Goal: Task Accomplishment & Management: Manage account settings

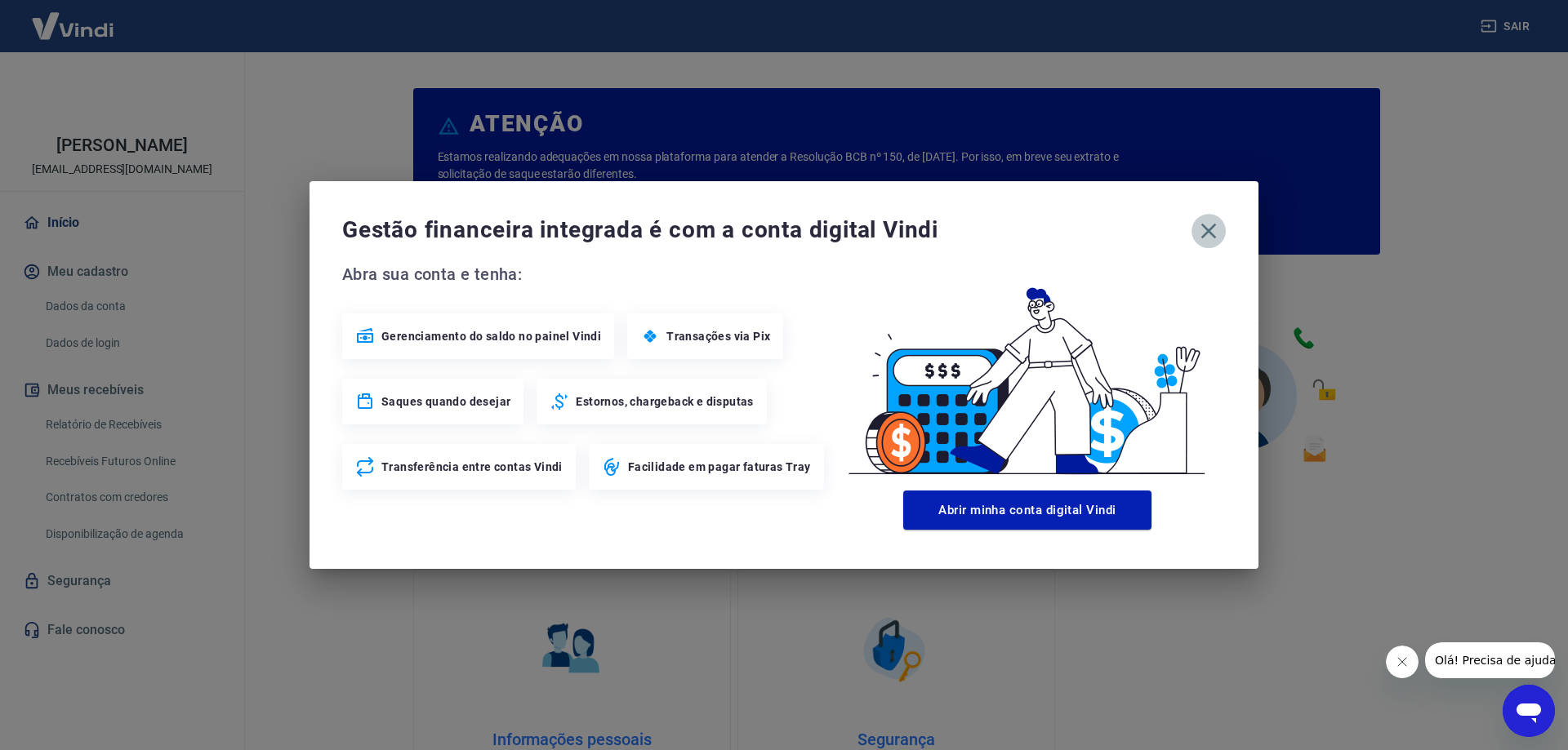
click at [1215, 228] on icon "button" at bounding box center [1209, 231] width 26 height 26
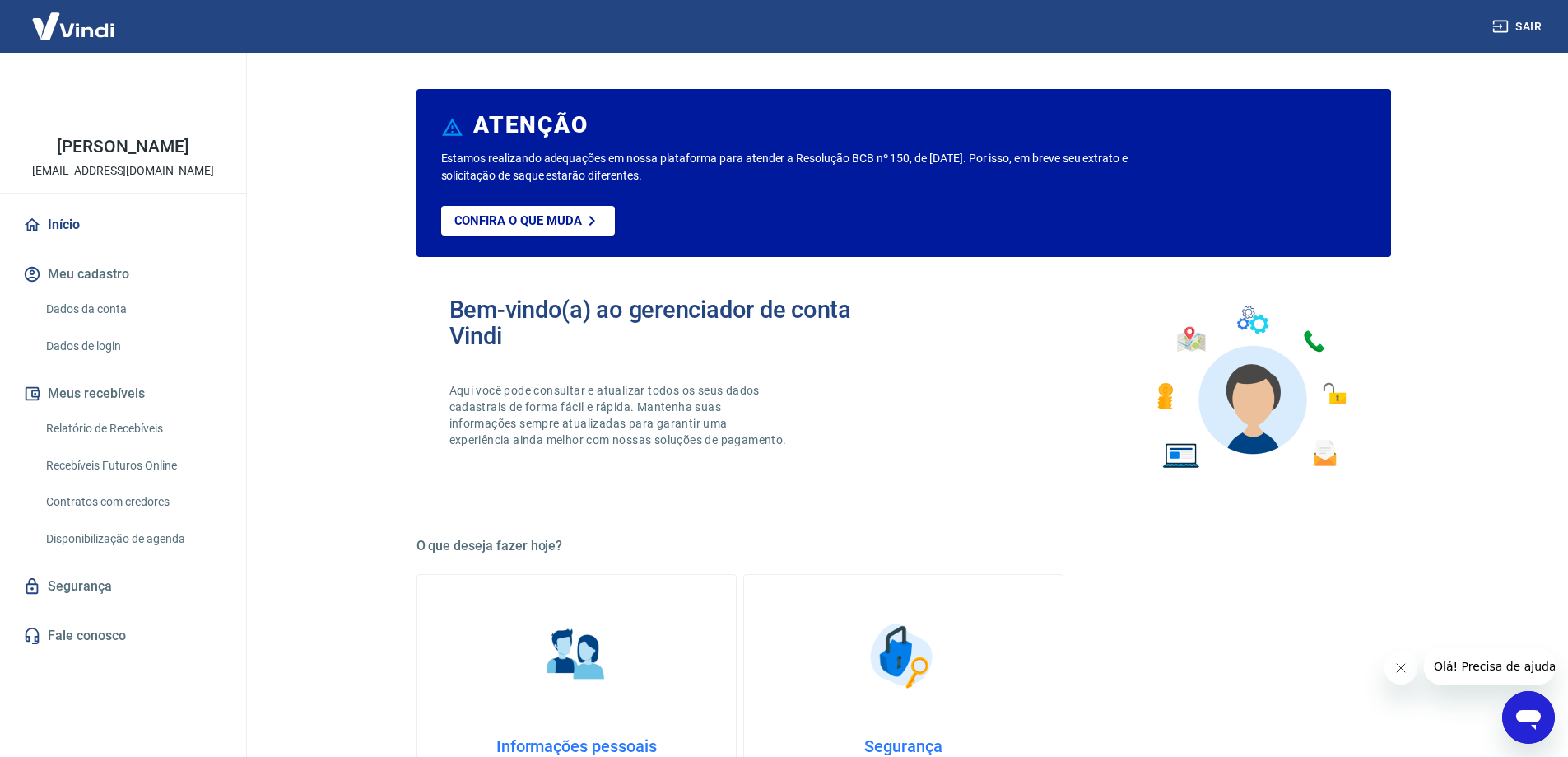
drag, startPoint x: 135, startPoint y: 419, endPoint x: 322, endPoint y: 421, distance: 187.0
click at [135, 420] on link "Relatório de Recebíveis" at bounding box center [133, 428] width 187 height 34
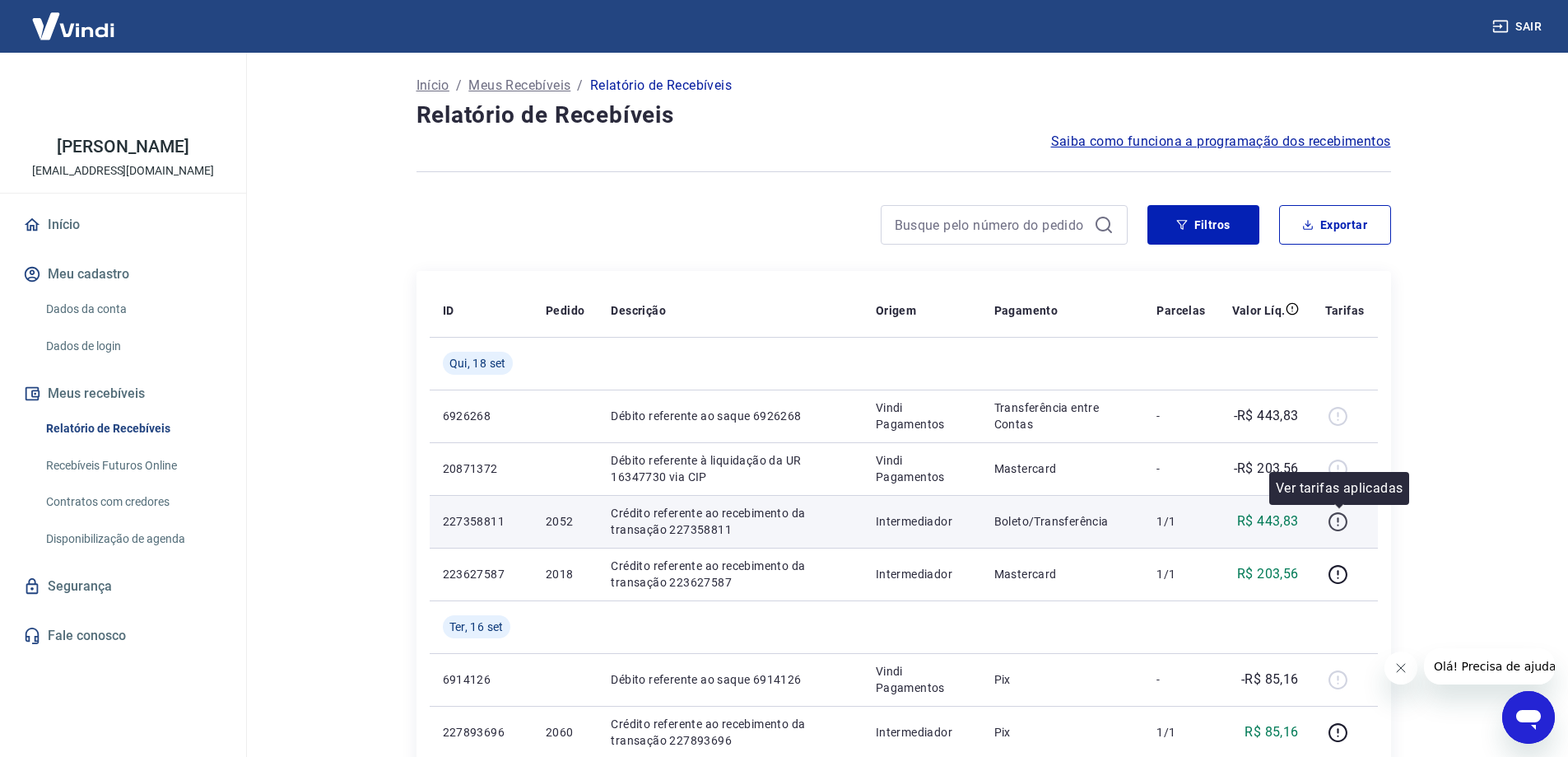
click at [1340, 524] on icon "button" at bounding box center [1338, 522] width 21 height 21
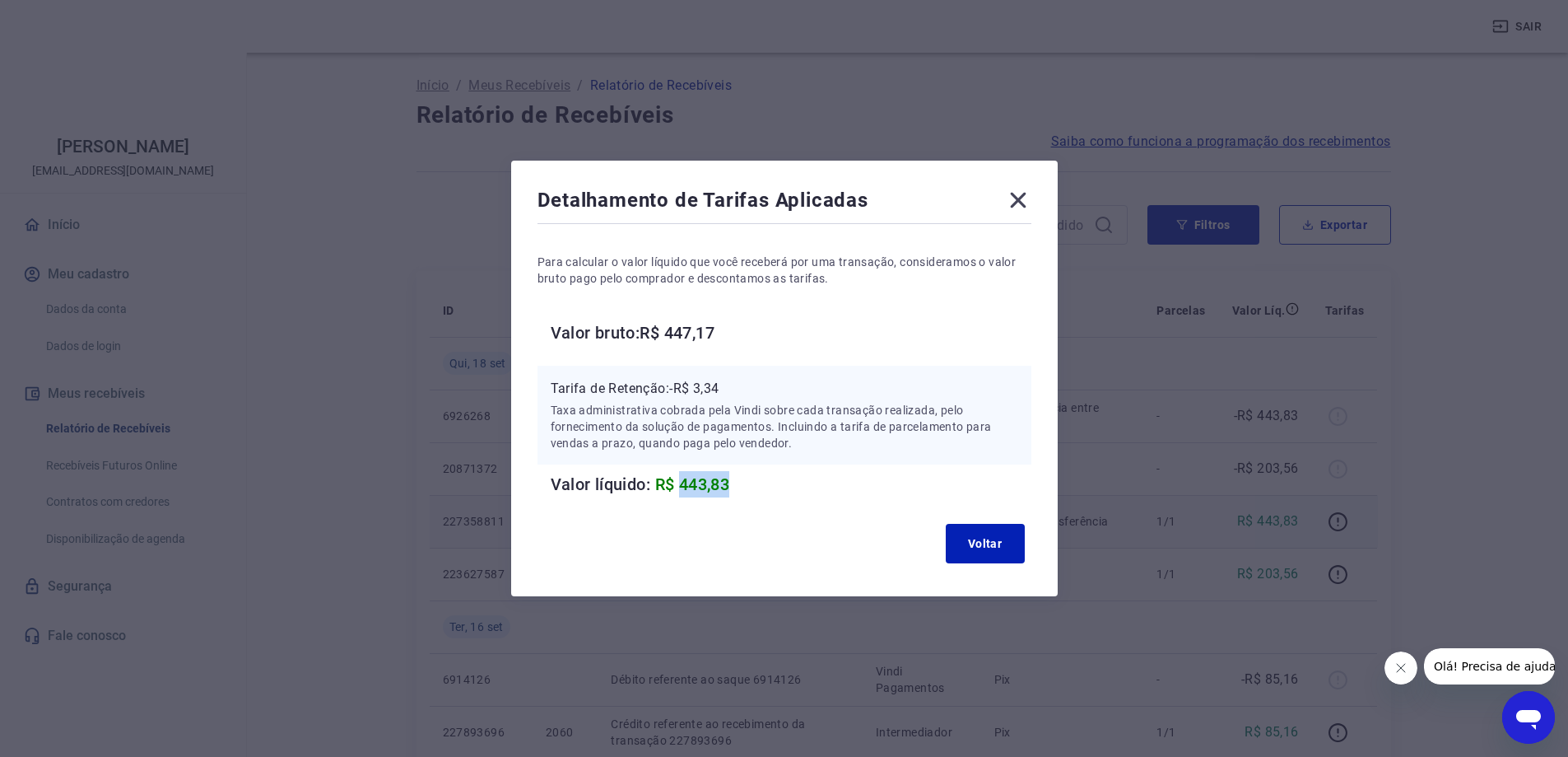
drag, startPoint x: 714, startPoint y: 484, endPoint x: 750, endPoint y: 484, distance: 36.0
click at [750, 484] on h6 "Valor líquido: R$ 443,83" at bounding box center [790, 484] width 481 height 26
copy span "443,83"
click at [968, 308] on div "Para calcular o valor líquido que você receberá por uma transação, consideramos…" at bounding box center [784, 362] width 494 height 270
click at [1296, 393] on div "Detalhamento de Tarifas Aplicadas Para calcular o valor líquido que você recebe…" at bounding box center [784, 378] width 1568 height 757
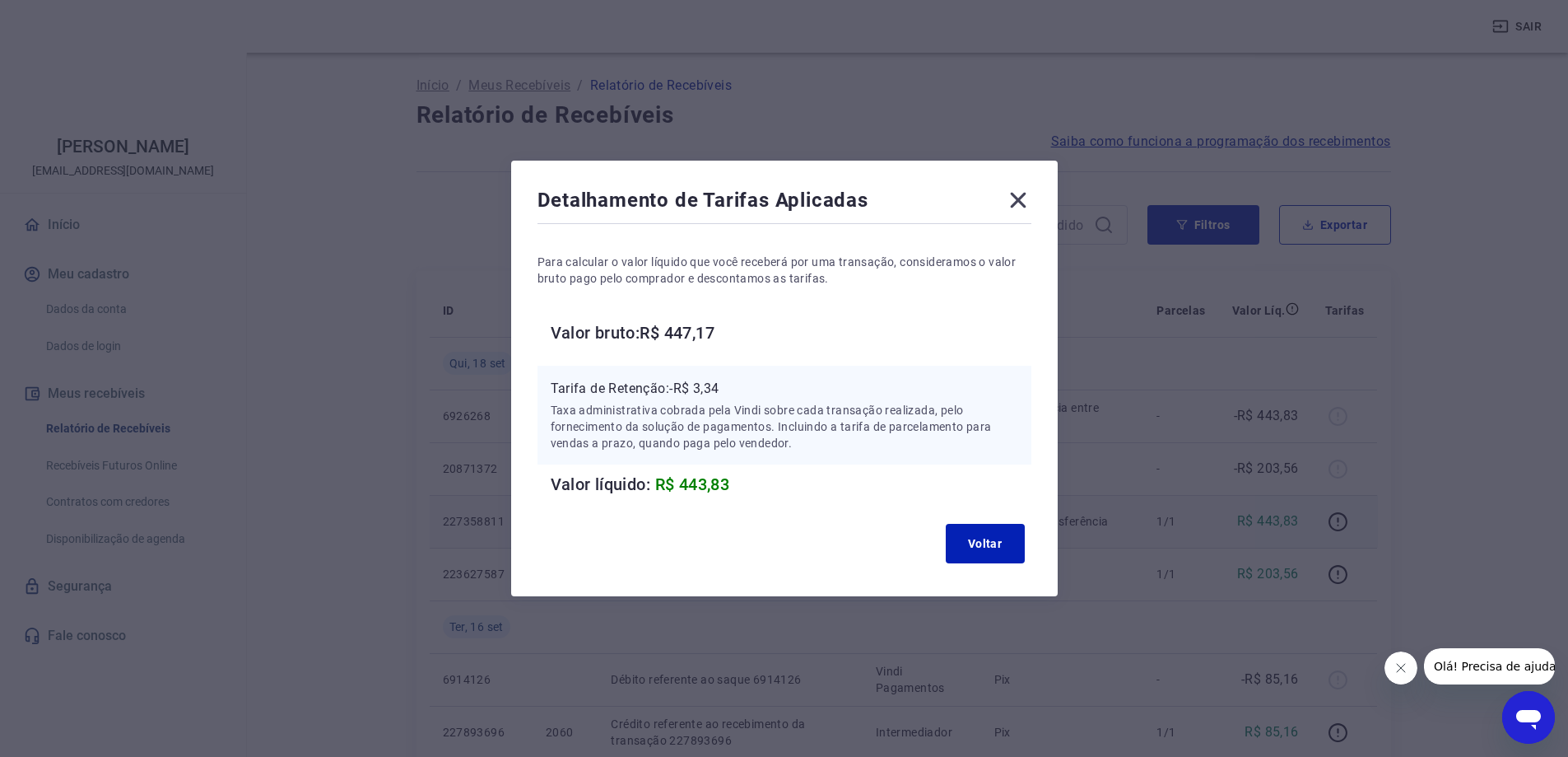
click at [1145, 293] on div "Detalhamento de Tarifas Aplicadas Para calcular o valor líquido que você recebe…" at bounding box center [784, 378] width 1568 height 757
drag, startPoint x: 1031, startPoint y: 175, endPoint x: 992, endPoint y: 211, distance: 53.1
click at [1027, 180] on div "Detalhamento de Tarifas Aplicadas Para calcular o valor líquido que você recebe…" at bounding box center [784, 378] width 547 height 435
click at [1025, 204] on icon at bounding box center [1018, 201] width 16 height 16
